Goal: Task Accomplishment & Management: Manage account settings

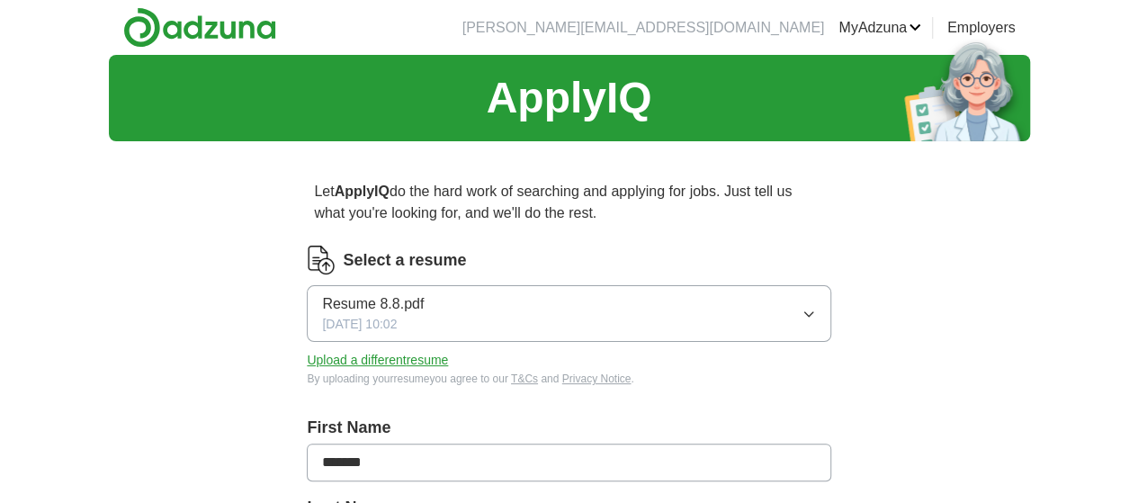
click at [390, 301] on span "Resume 8.8.pdf" at bounding box center [373, 304] width 102 height 22
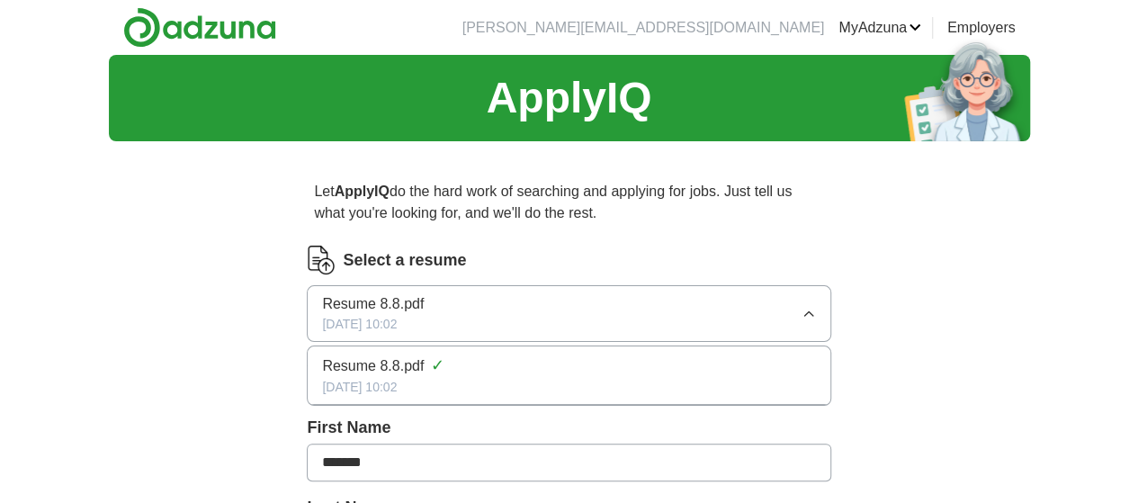
click at [390, 301] on span "Resume 8.8.pdf" at bounding box center [373, 304] width 102 height 22
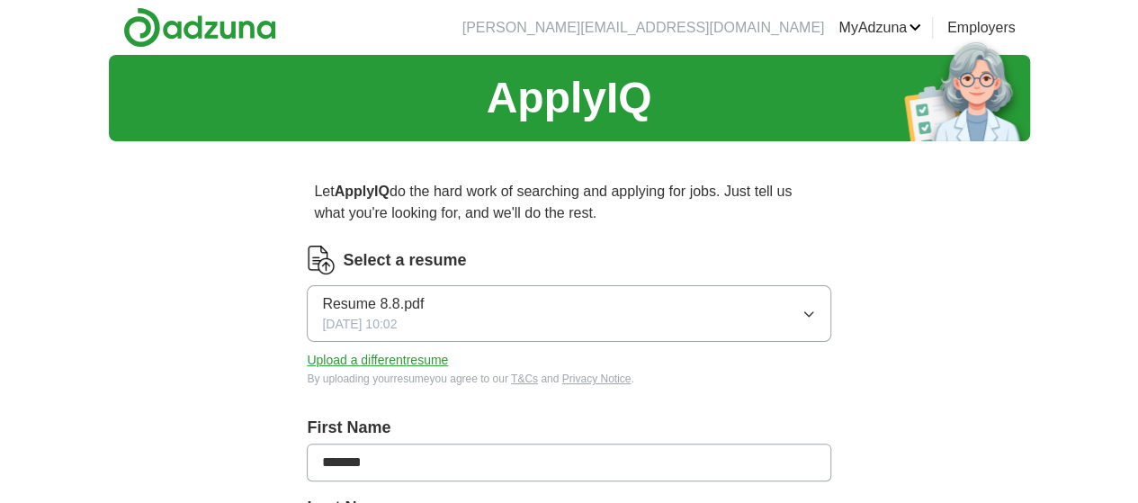
click at [424, 300] on span "Resume 8.8.pdf" at bounding box center [373, 304] width 102 height 22
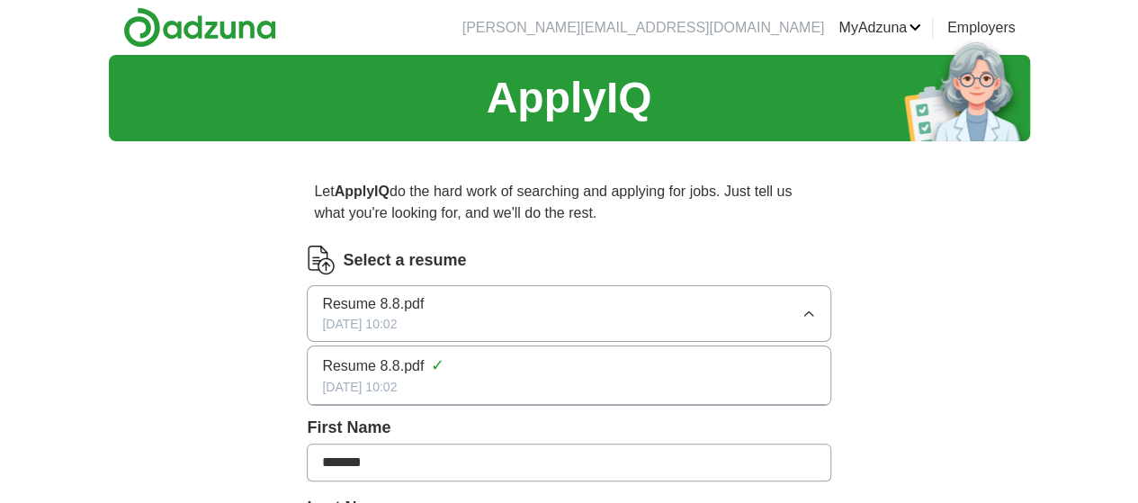
click at [424, 301] on span "Resume 8.8.pdf" at bounding box center [373, 304] width 102 height 22
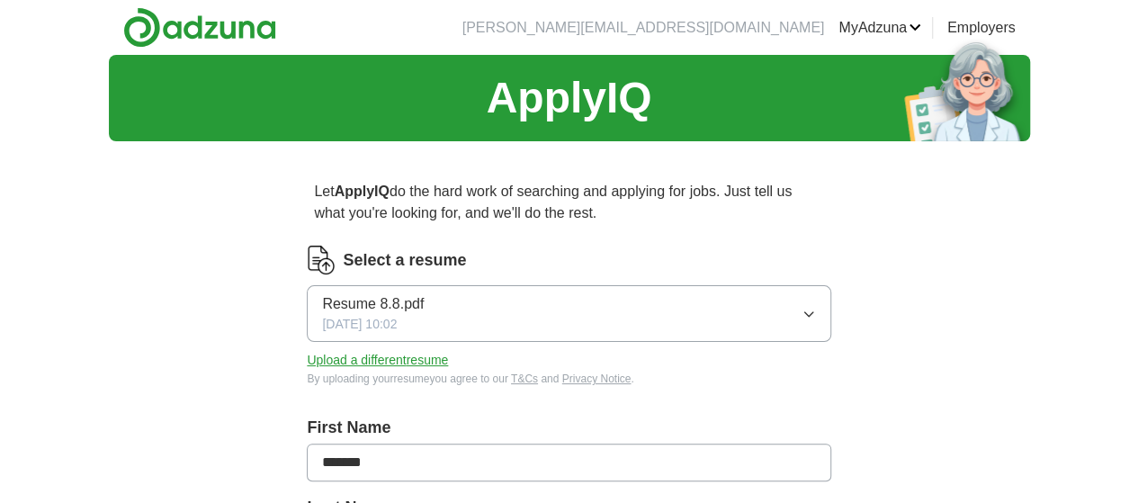
click at [439, 359] on button "Upload a different resume" at bounding box center [377, 360] width 141 height 19
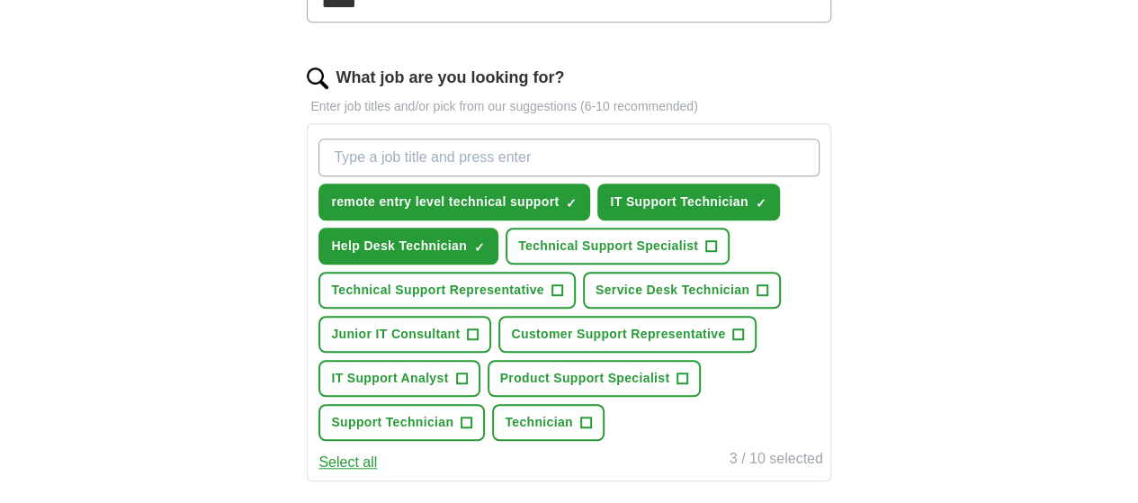
scroll to position [540, 0]
drag, startPoint x: 388, startPoint y: 285, endPoint x: 405, endPoint y: 291, distance: 18.2
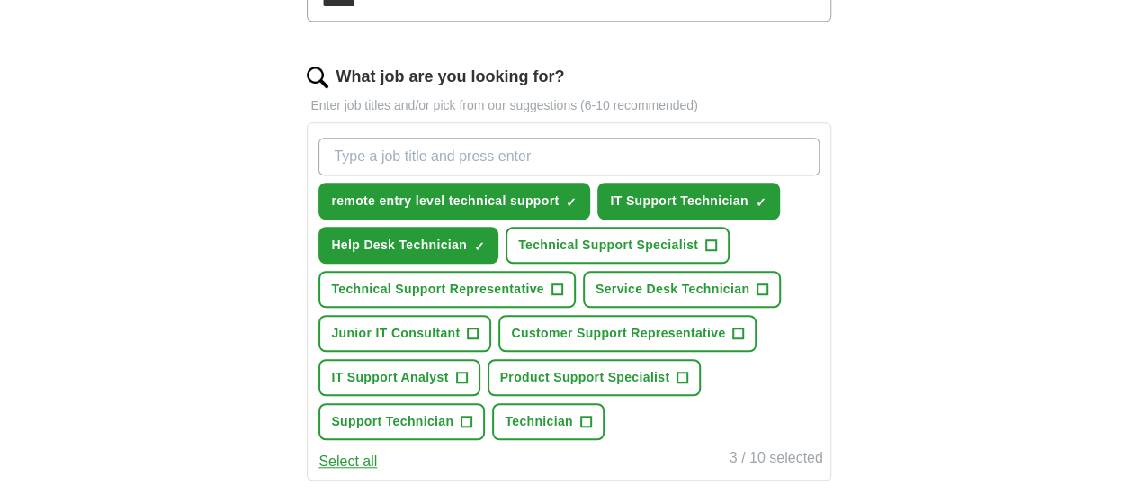
click at [448, 154] on input "What job are you looking for?" at bounding box center [568, 157] width 500 height 38
type input "Remote Technical Support"
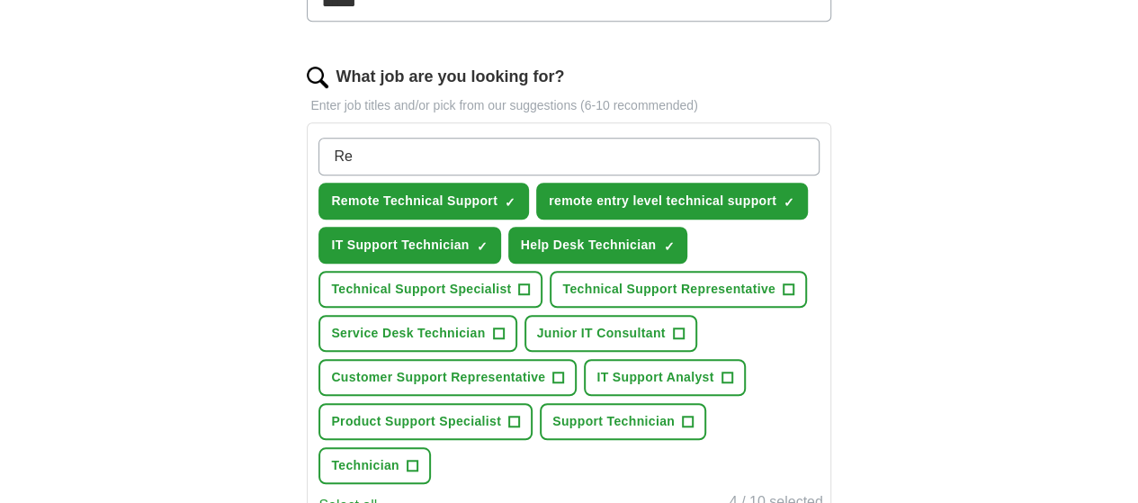
type input "R"
click at [596, 149] on input "Entry Level Customer Support" at bounding box center [568, 157] width 500 height 38
click at [572, 151] on input "Entry Level Customer SupportRepresentative" at bounding box center [568, 157] width 500 height 38
type input "Entry Level Customer Support Representative"
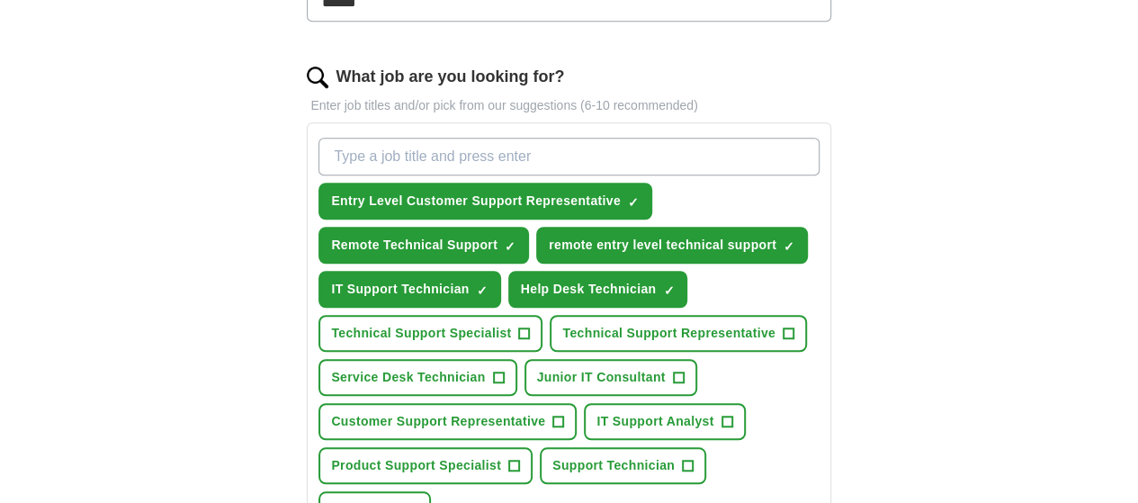
click at [584, 151] on input "What job are you looking for?" at bounding box center [568, 157] width 500 height 38
click at [484, 156] on input "Remote ServiceDesk" at bounding box center [568, 157] width 500 height 38
type input "Remote Service Desk"
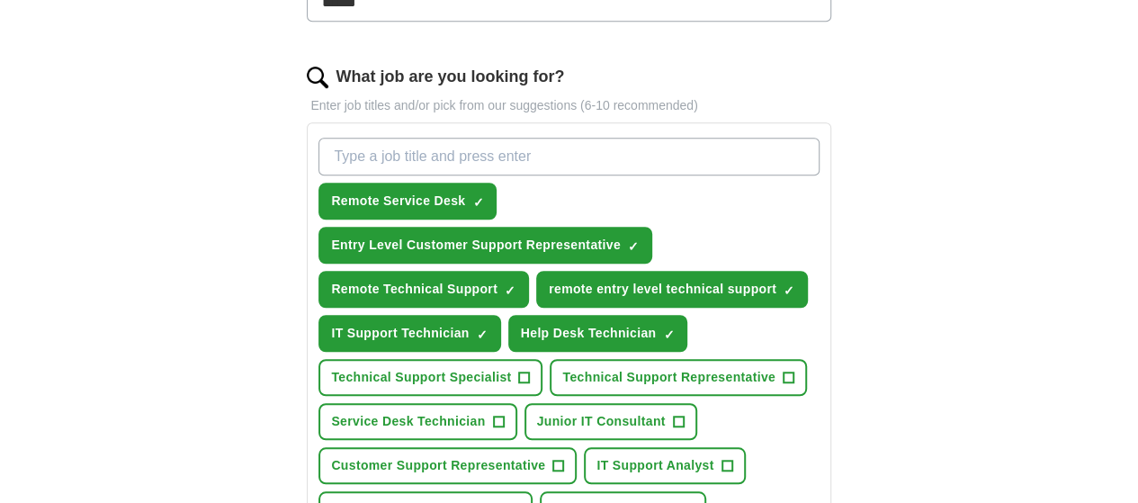
click at [535, 154] on input "What job are you looking for?" at bounding box center [568, 157] width 500 height 38
click at [455, 156] on input "Entry level support" at bounding box center [568, 157] width 500 height 38
click at [594, 149] on input "Entry level Technical support" at bounding box center [568, 157] width 500 height 38
type input "Entry level Technical support engineer"
click at [779, 191] on div "Entry level Technical support engineer Press return to add title Remote Service…" at bounding box center [569, 367] width 524 height 490
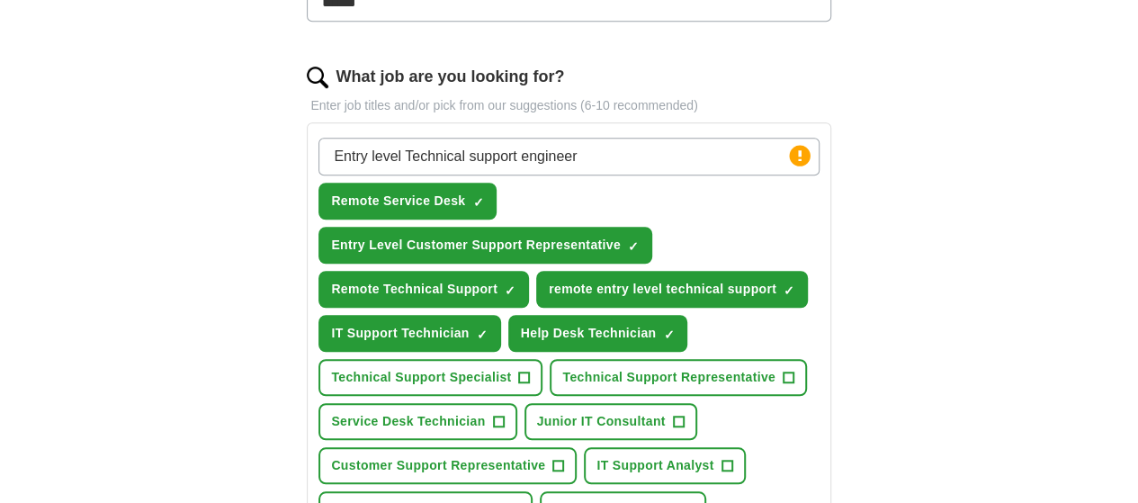
click at [691, 158] on input "Entry level Technical support engineer" at bounding box center [568, 157] width 500 height 38
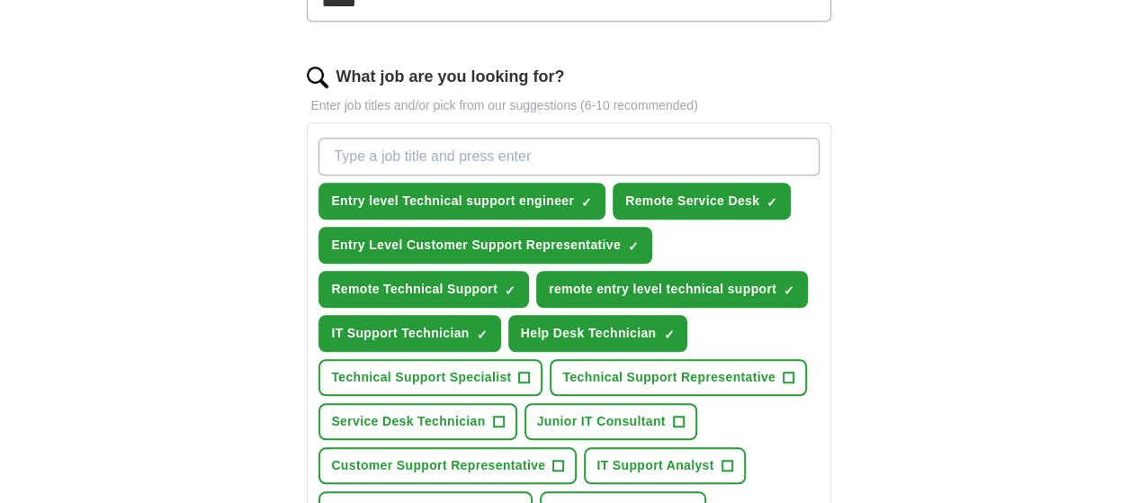
click at [525, 153] on input "What job are you looking for?" at bounding box center [568, 157] width 500 height 38
drag, startPoint x: 415, startPoint y: 150, endPoint x: 363, endPoint y: 145, distance: 51.6
click at [341, 145] on div "Let ApplyIQ do the hard work of searching and applying for jobs. Just tell us w…" at bounding box center [569, 334] width 691 height 1437
paste input "Remote AI Task Reviewer"
type input "Remote AI Task Reviewer"
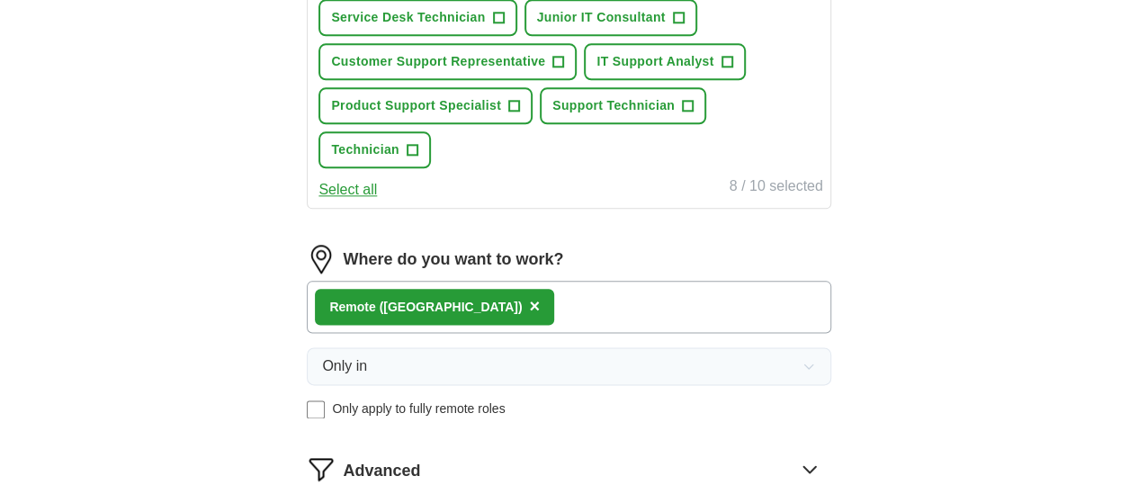
scroll to position [990, 0]
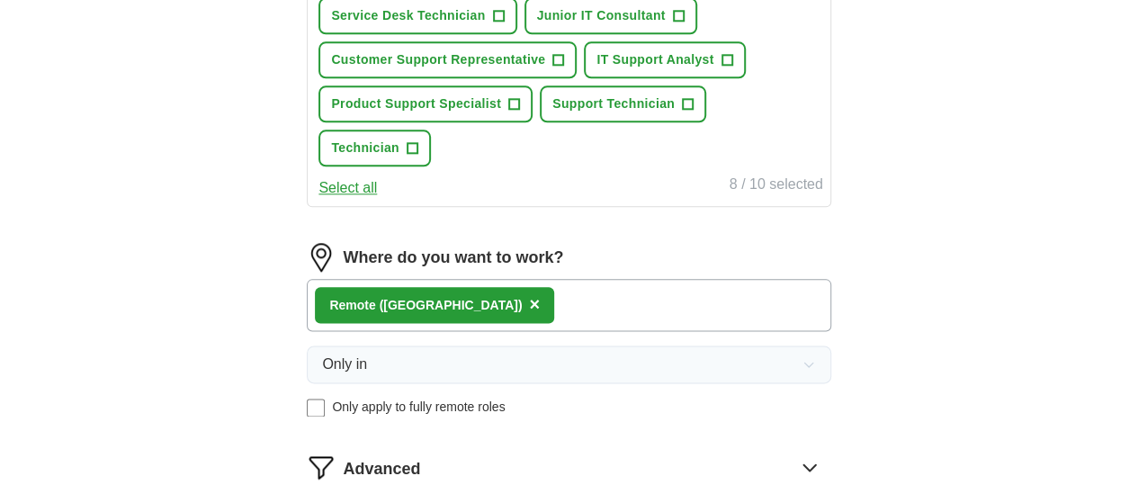
click at [377, 199] on button "Select all" at bounding box center [347, 188] width 58 height 22
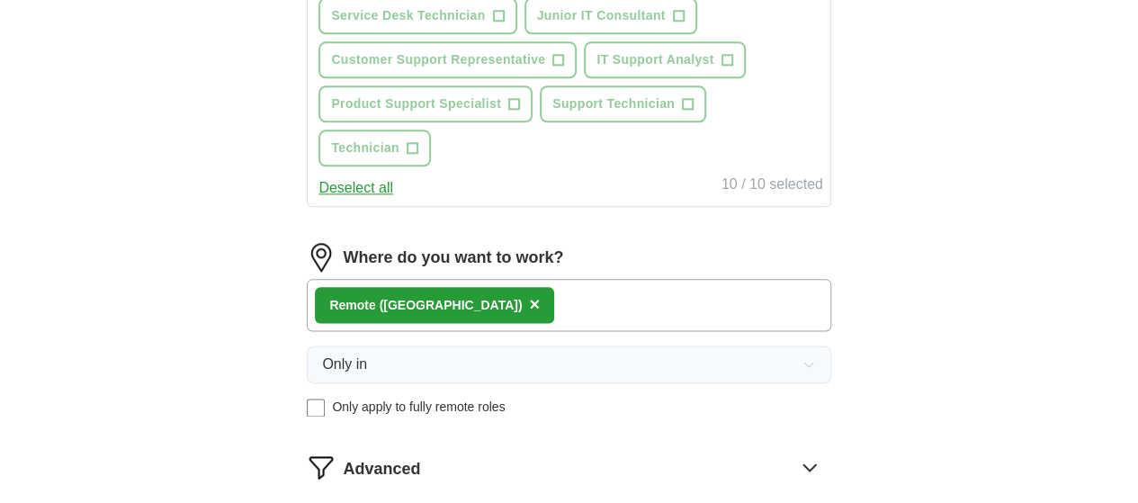
click at [393, 199] on button "Deselect all" at bounding box center [355, 188] width 75 height 22
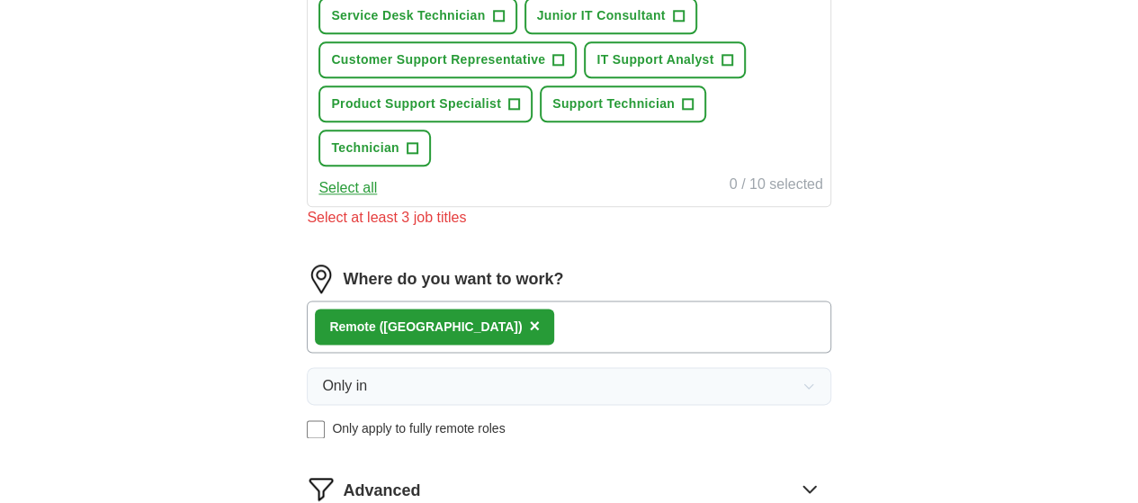
click at [377, 199] on button "Select all" at bounding box center [347, 188] width 58 height 22
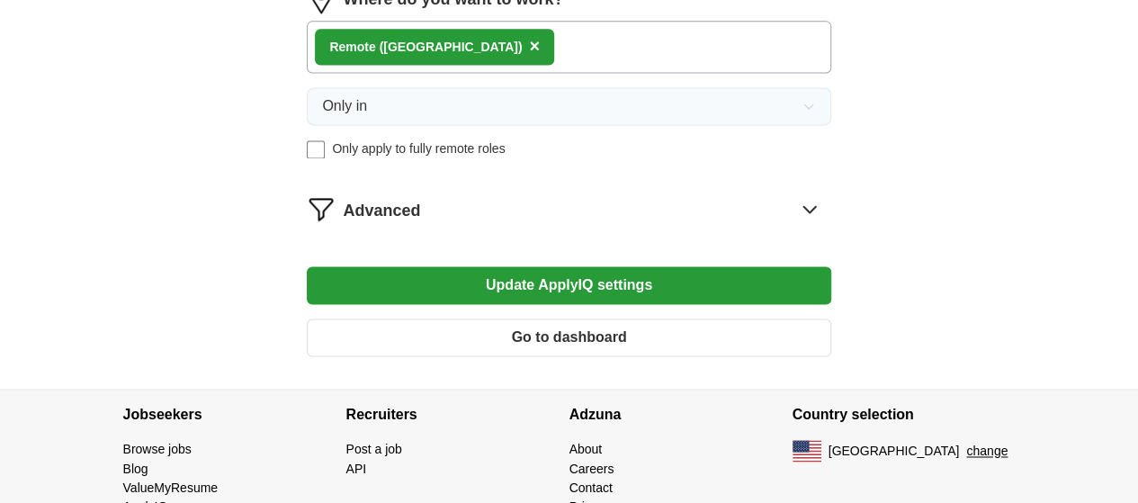
scroll to position [1260, 0]
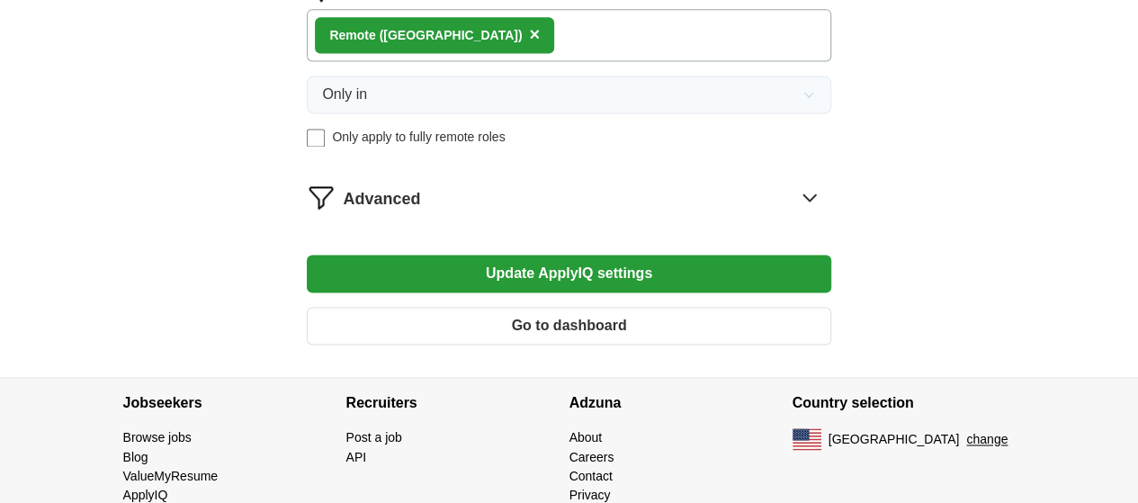
drag, startPoint x: 786, startPoint y: 321, endPoint x: 764, endPoint y: 319, distance: 22.6
click at [795, 211] on icon at bounding box center [809, 197] width 29 height 29
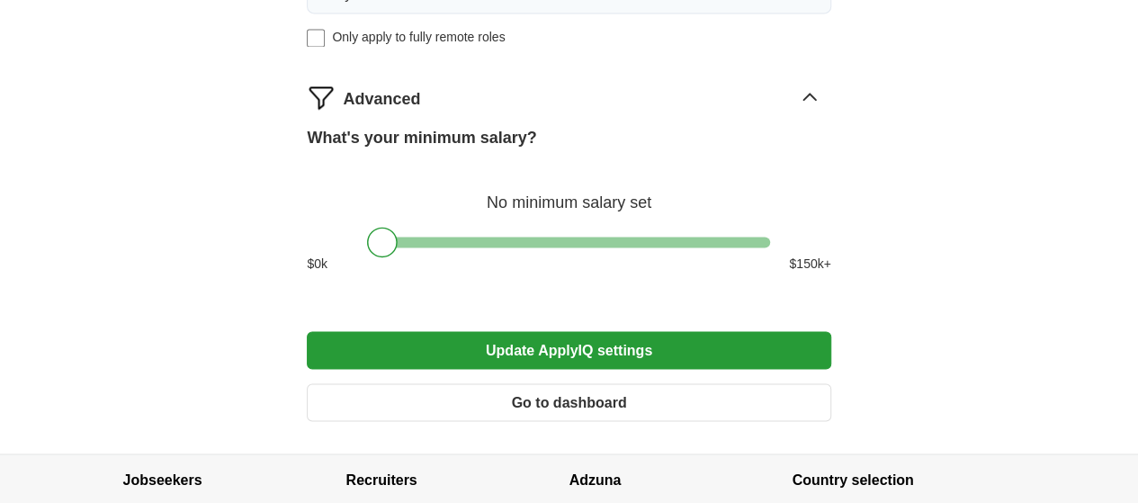
scroll to position [1439, 0]
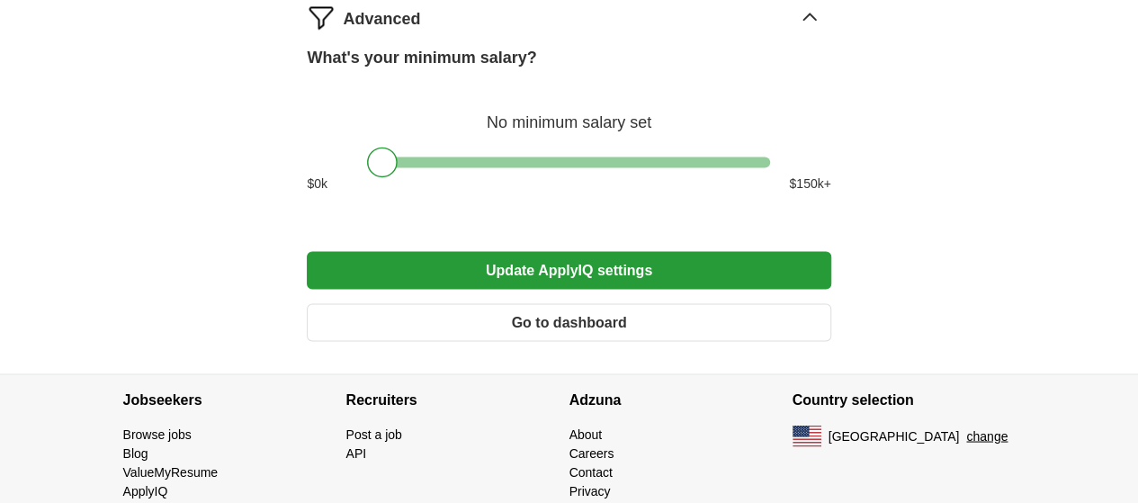
click at [389, 177] on div at bounding box center [382, 162] width 31 height 31
drag, startPoint x: 389, startPoint y: 298, endPoint x: 398, endPoint y: 291, distance: 11.5
click at [405, 177] on div at bounding box center [401, 162] width 31 height 31
click at [554, 289] on button "Update ApplyIQ settings" at bounding box center [569, 270] width 524 height 38
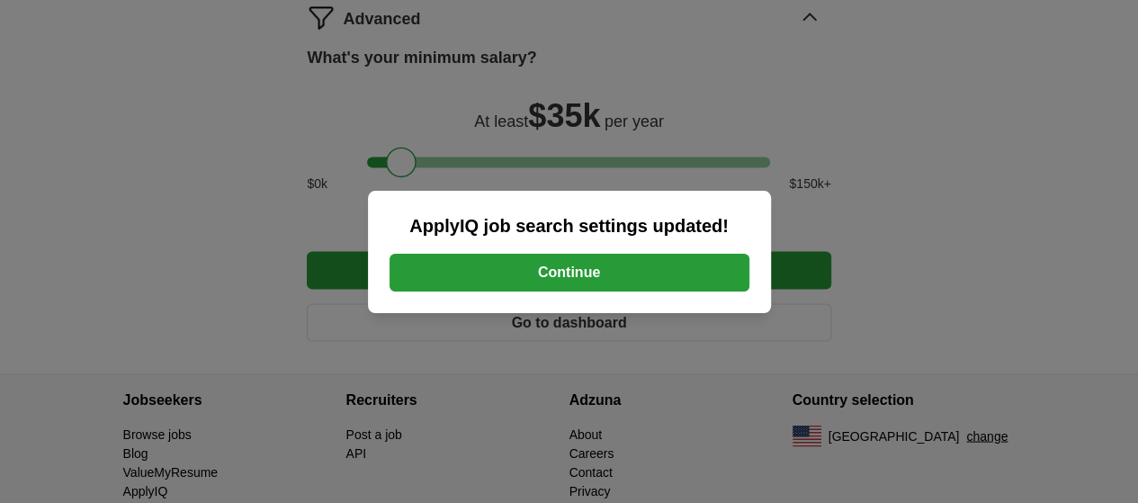
click at [567, 264] on button "Continue" at bounding box center [570, 273] width 360 height 38
